Goal: Find contact information: Find specific fact

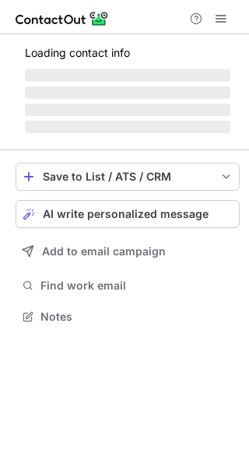
scroll to position [326, 249]
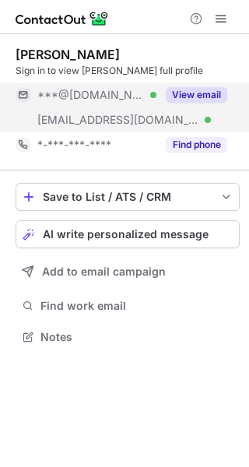
click at [201, 93] on button "View email" at bounding box center [196, 95] width 61 height 16
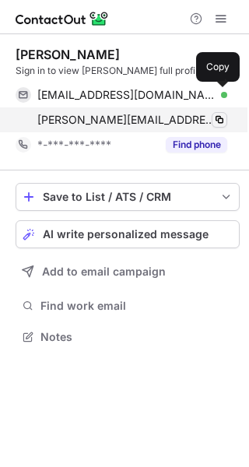
drag, startPoint x: 220, startPoint y: 92, endPoint x: 220, endPoint y: 112, distance: 20.2
click at [220, 93] on span at bounding box center [219, 95] width 12 height 12
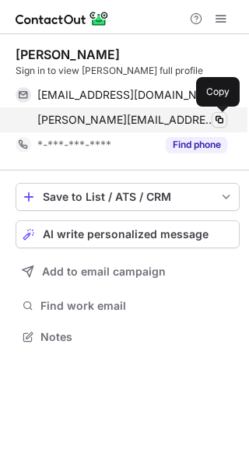
click at [220, 116] on span at bounding box center [219, 120] width 12 height 12
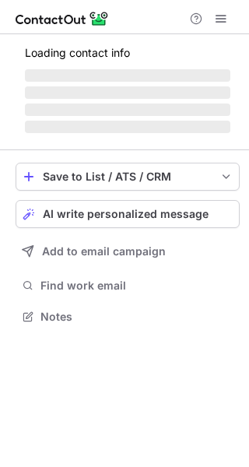
scroll to position [326, 249]
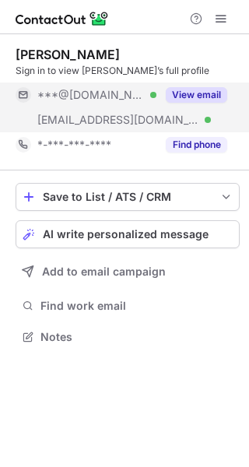
click at [189, 96] on button "View email" at bounding box center [196, 95] width 61 height 16
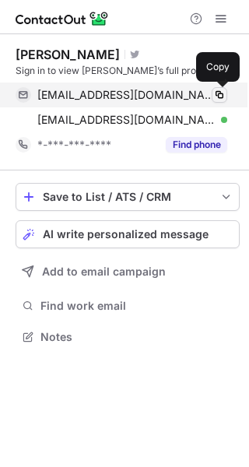
click at [223, 92] on span at bounding box center [219, 95] width 12 height 12
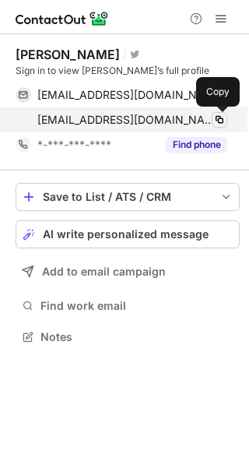
click at [223, 119] on span at bounding box center [219, 120] width 12 height 12
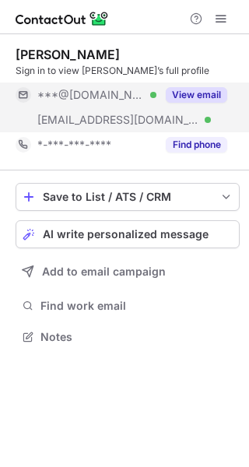
scroll to position [326, 249]
click at [217, 89] on button "View email" at bounding box center [196, 95] width 61 height 16
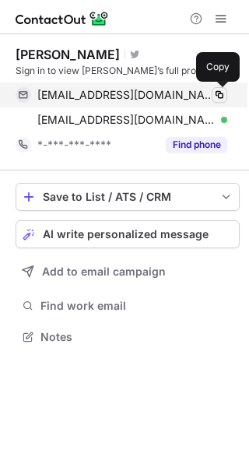
click at [220, 90] on span at bounding box center [219, 95] width 12 height 12
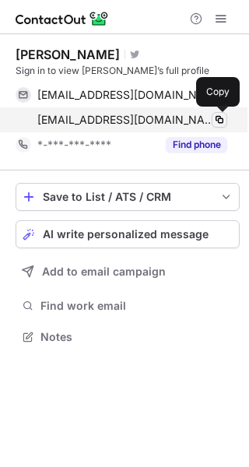
click at [217, 124] on span at bounding box center [219, 120] width 12 height 12
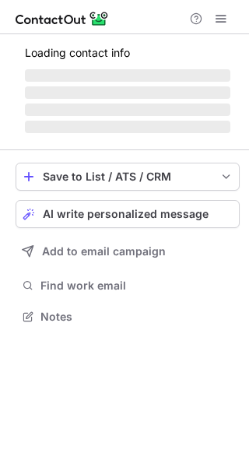
scroll to position [326, 249]
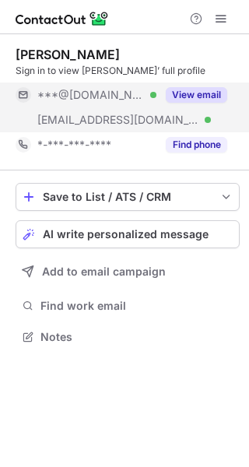
click at [206, 93] on button "View email" at bounding box center [196, 95] width 61 height 16
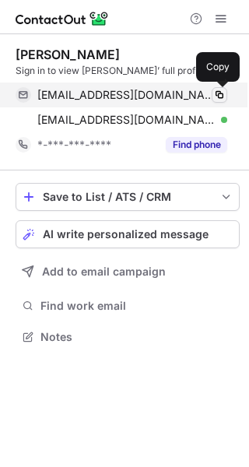
click at [220, 90] on span at bounding box center [219, 95] width 12 height 12
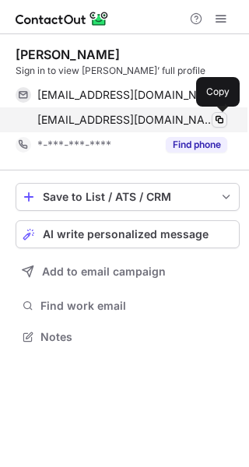
click at [216, 117] on span at bounding box center [219, 120] width 12 height 12
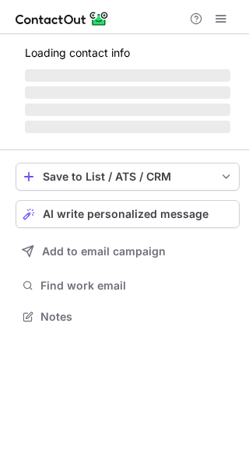
scroll to position [301, 249]
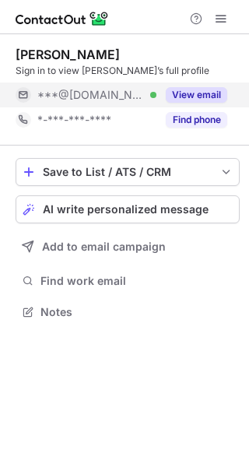
click at [196, 96] on button "View email" at bounding box center [196, 95] width 61 height 16
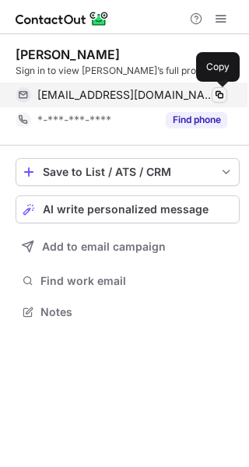
click at [222, 91] on span at bounding box center [219, 95] width 12 height 12
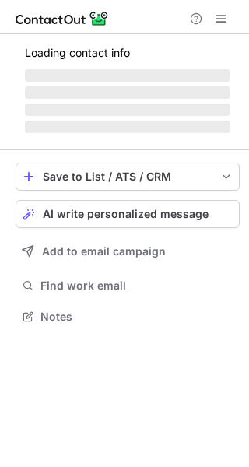
scroll to position [326, 249]
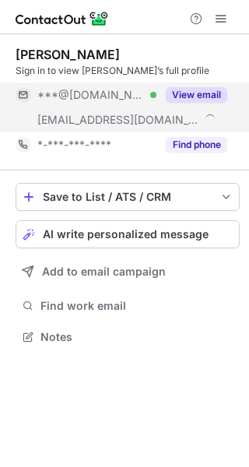
click at [202, 92] on button "View email" at bounding box center [196, 95] width 61 height 16
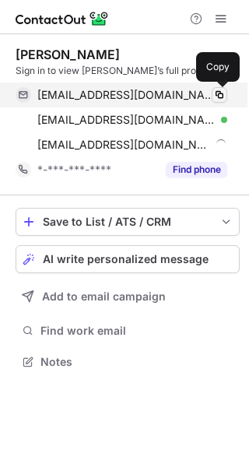
click at [221, 90] on span at bounding box center [219, 95] width 12 height 12
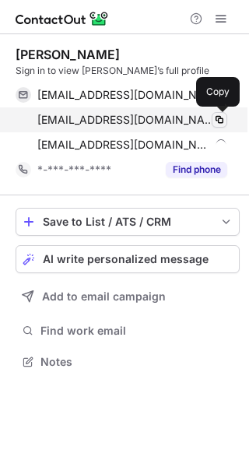
click at [219, 117] on span at bounding box center [219, 120] width 12 height 12
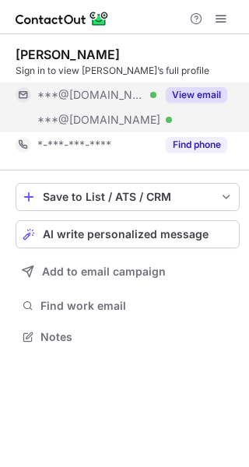
scroll to position [326, 249]
click at [199, 92] on button "View email" at bounding box center [196, 95] width 61 height 16
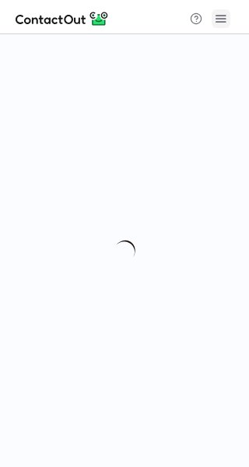
click at [216, 21] on span at bounding box center [221, 18] width 12 height 12
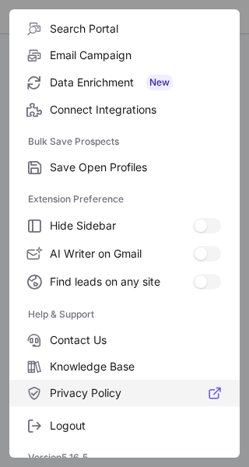
scroll to position [181, 0]
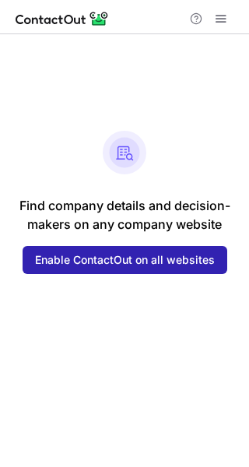
click at [81, 328] on div "Find company details and decision- makers on any company website Enable Contact…" at bounding box center [124, 250] width 249 height 433
click at [225, 12] on span at bounding box center [221, 18] width 12 height 12
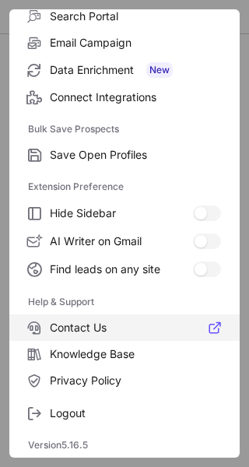
click at [81, 328] on span "Contact Us" at bounding box center [135, 328] width 171 height 14
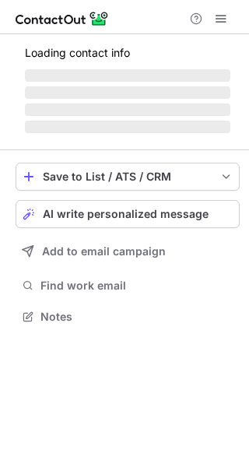
scroll to position [326, 249]
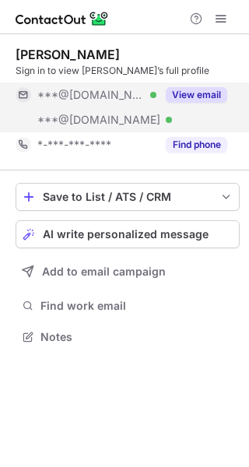
click at [212, 88] on button "View email" at bounding box center [196, 95] width 61 height 16
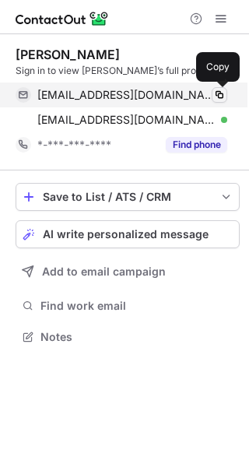
drag, startPoint x: 221, startPoint y: 91, endPoint x: 219, endPoint y: 111, distance: 19.6
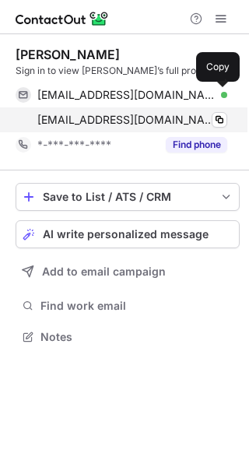
click at [220, 91] on span at bounding box center [219, 95] width 12 height 12
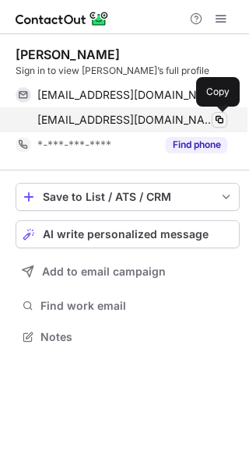
click at [217, 121] on span at bounding box center [219, 120] width 12 height 12
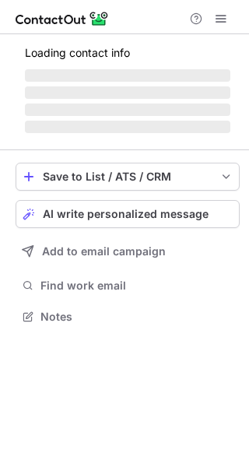
scroll to position [326, 249]
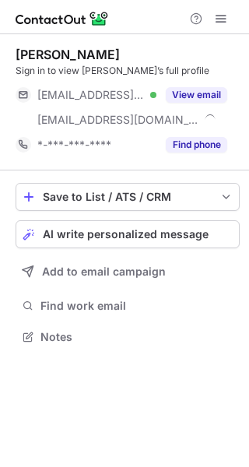
click at [207, 92] on button "View email" at bounding box center [196, 95] width 61 height 16
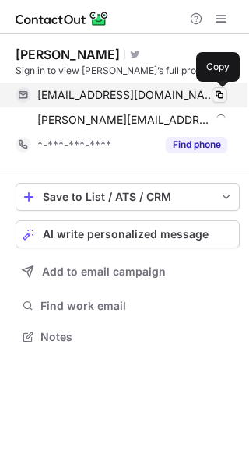
click at [219, 89] on span at bounding box center [219, 95] width 12 height 12
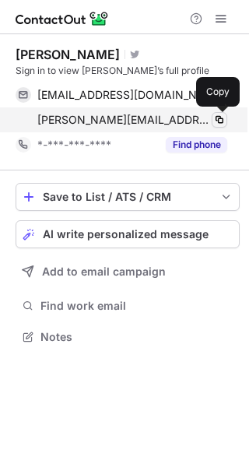
click at [218, 118] on span at bounding box center [219, 120] width 12 height 12
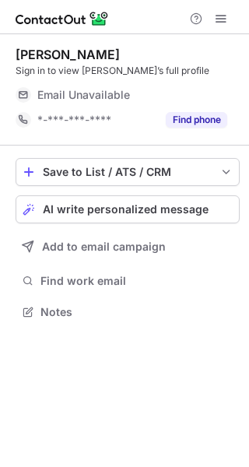
scroll to position [301, 249]
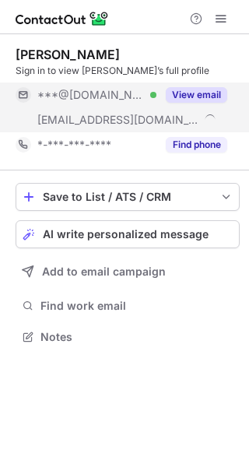
scroll to position [326, 249]
click at [200, 89] on button "View email" at bounding box center [196, 95] width 61 height 16
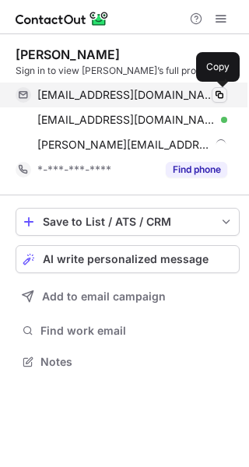
scroll to position [351, 249]
drag, startPoint x: 217, startPoint y: 91, endPoint x: 219, endPoint y: 116, distance: 25.0
click at [217, 90] on span at bounding box center [219, 95] width 12 height 12
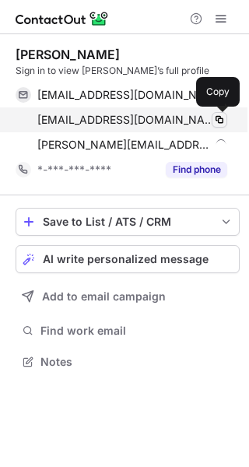
click at [220, 120] on span at bounding box center [219, 120] width 12 height 12
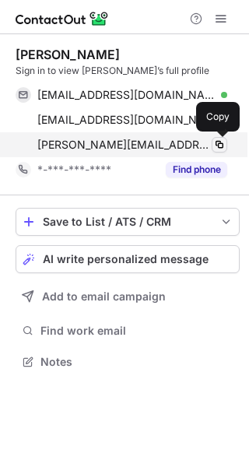
click at [224, 142] on span at bounding box center [219, 145] width 12 height 12
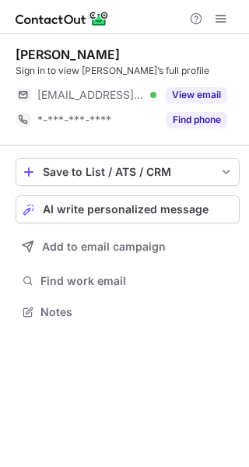
scroll to position [301, 249]
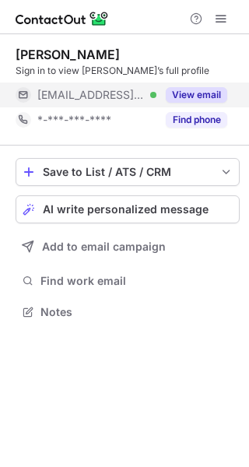
click at [207, 87] on button "View email" at bounding box center [196, 95] width 61 height 16
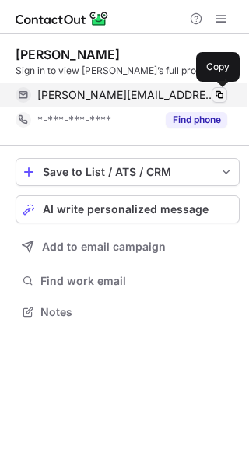
click at [219, 91] on span at bounding box center [219, 95] width 12 height 12
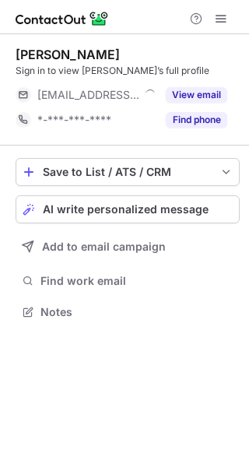
scroll to position [301, 249]
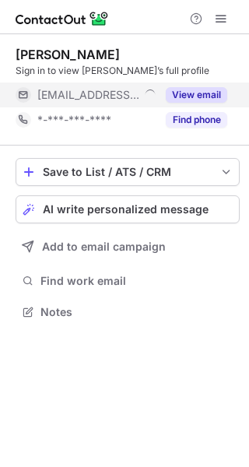
click at [206, 93] on button "View email" at bounding box center [196, 95] width 61 height 16
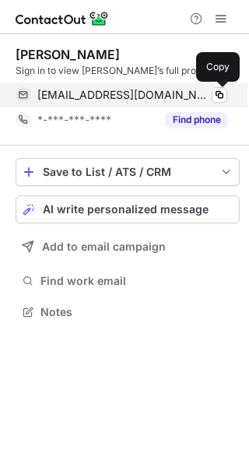
click at [220, 90] on span at bounding box center [219, 95] width 12 height 12
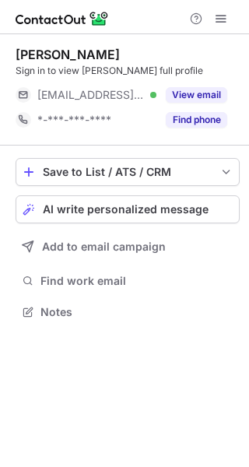
scroll to position [301, 249]
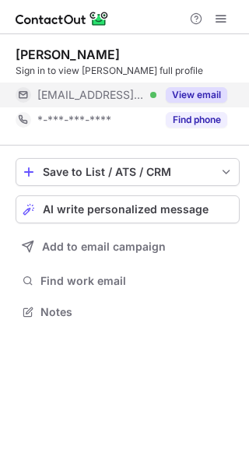
click at [206, 88] on button "View email" at bounding box center [196, 95] width 61 height 16
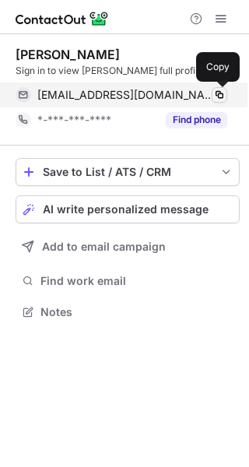
click at [220, 93] on span at bounding box center [219, 95] width 12 height 12
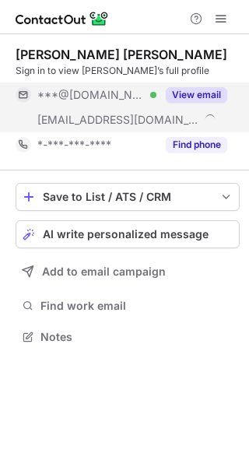
scroll to position [326, 249]
click at [195, 95] on button "View email" at bounding box center [196, 95] width 61 height 16
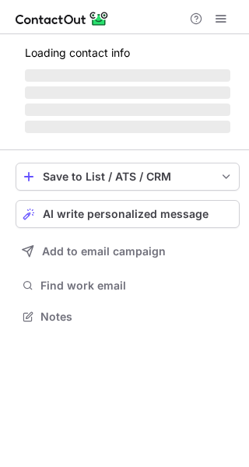
scroll to position [326, 249]
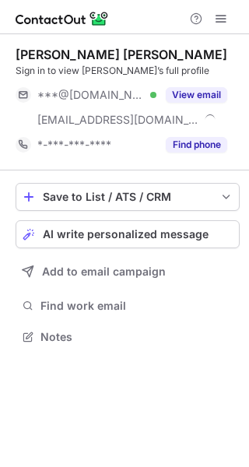
click at [209, 91] on button "View email" at bounding box center [196, 95] width 61 height 16
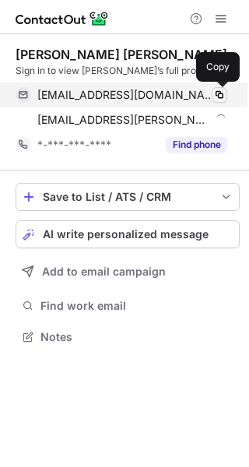
click at [220, 90] on span at bounding box center [219, 95] width 12 height 12
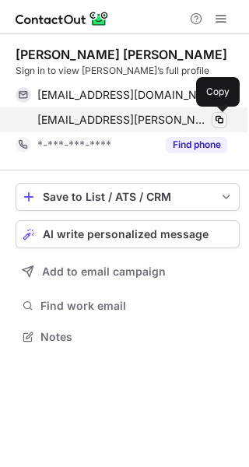
click at [216, 118] on span at bounding box center [219, 120] width 12 height 12
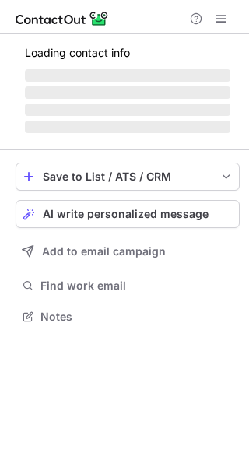
scroll to position [326, 249]
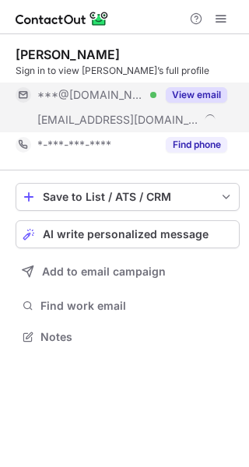
click at [195, 90] on button "View email" at bounding box center [196, 95] width 61 height 16
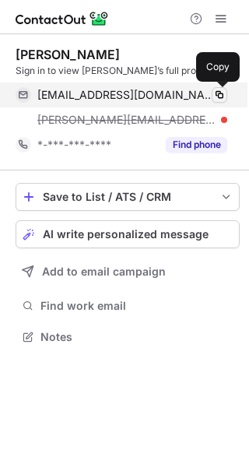
click at [219, 88] on button at bounding box center [220, 95] width 16 height 16
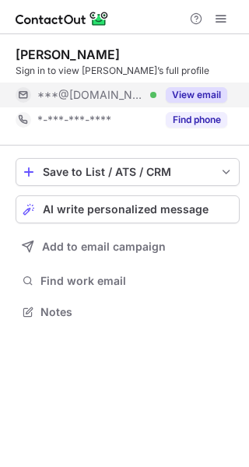
scroll to position [301, 249]
click at [197, 95] on button "View email" at bounding box center [196, 95] width 61 height 16
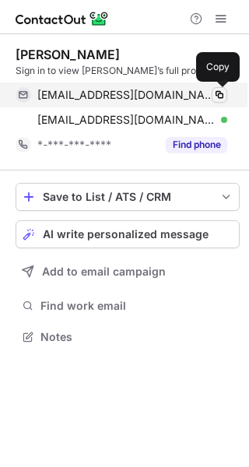
scroll to position [326, 249]
click at [217, 93] on span at bounding box center [219, 95] width 12 height 12
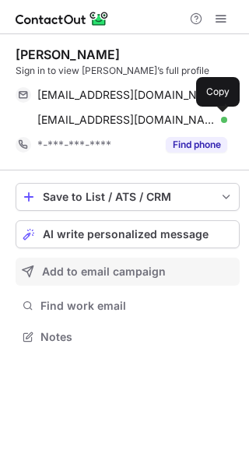
drag, startPoint x: 219, startPoint y: 118, endPoint x: 30, endPoint y: 265, distance: 239.0
click at [220, 118] on span at bounding box center [219, 120] width 12 height 12
